Goal: Information Seeking & Learning: Learn about a topic

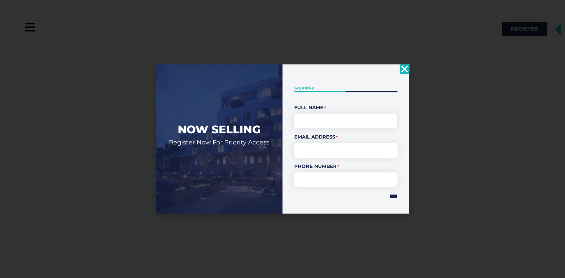
drag, startPoint x: 403, startPoint y: 69, endPoint x: 396, endPoint y: 74, distance: 8.4
click at [403, 69] on icon "Close" at bounding box center [404, 68] width 9 height 9
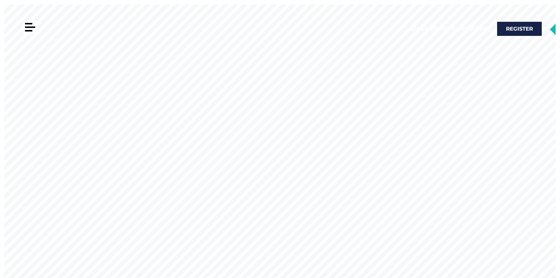
click at [29, 24] on div at bounding box center [28, 23] width 7 height 1
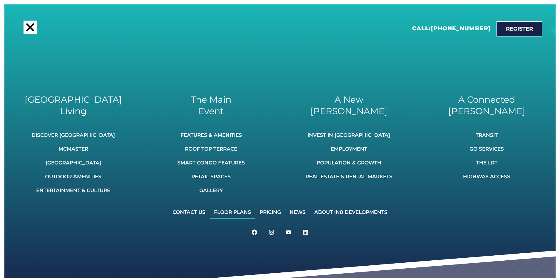
click at [241, 214] on link "Floor Plans" at bounding box center [232, 212] width 45 height 13
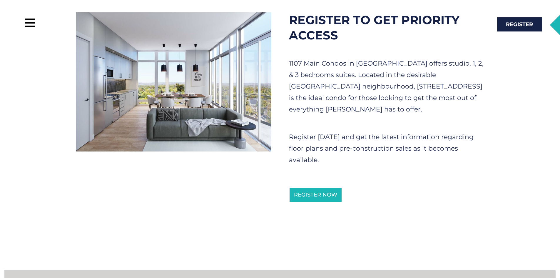
scroll to position [204, 0]
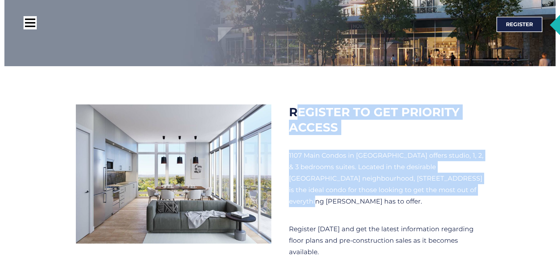
drag, startPoint x: 321, startPoint y: 152, endPoint x: 346, endPoint y: 208, distance: 61.5
click at [346, 208] on div "Register To Get Priority Access 1107 Main Condos in Hamilton offers studio, 1, …" at bounding box center [386, 200] width 213 height 208
click at [346, 208] on div "1107 Main Condos in Hamilton offers studio, 1, 2, & 3 bedrooms suites. Located …" at bounding box center [387, 184] width 196 height 68
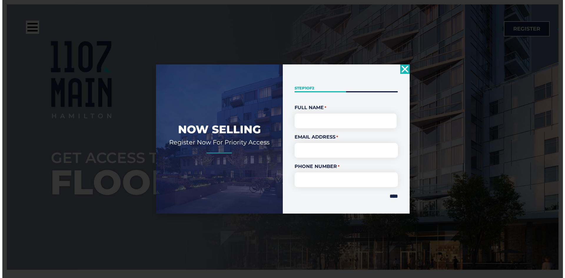
scroll to position [0, 0]
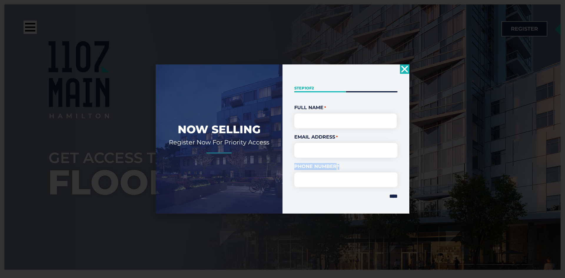
click at [286, 148] on div "" * " indicates required fields Step 1 of 2 50% Full Name * First Email Address…" at bounding box center [345, 138] width 127 height 149
